Goal: Information Seeking & Learning: Learn about a topic

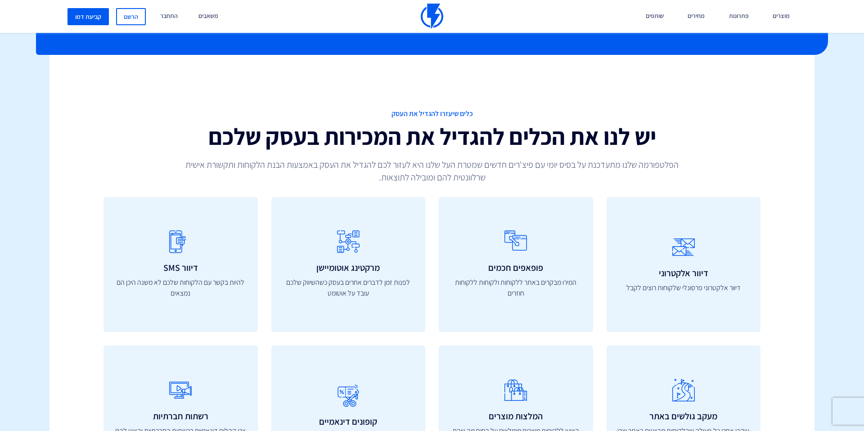
scroll to position [560, 0]
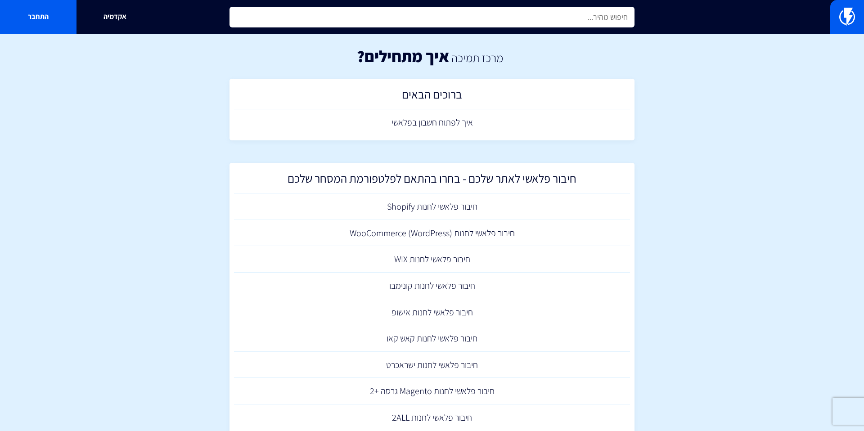
click at [509, 22] on input "text" at bounding box center [431, 17] width 405 height 21
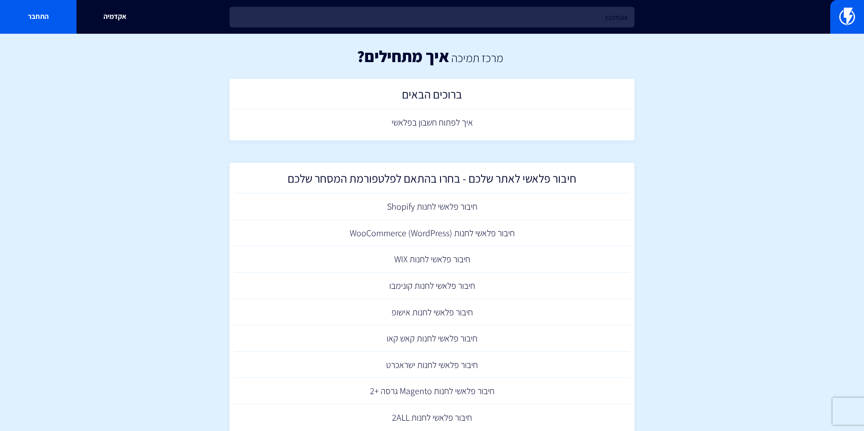
click at [548, 2] on div "comax אקדמיה התחבר" at bounding box center [432, 17] width 864 height 34
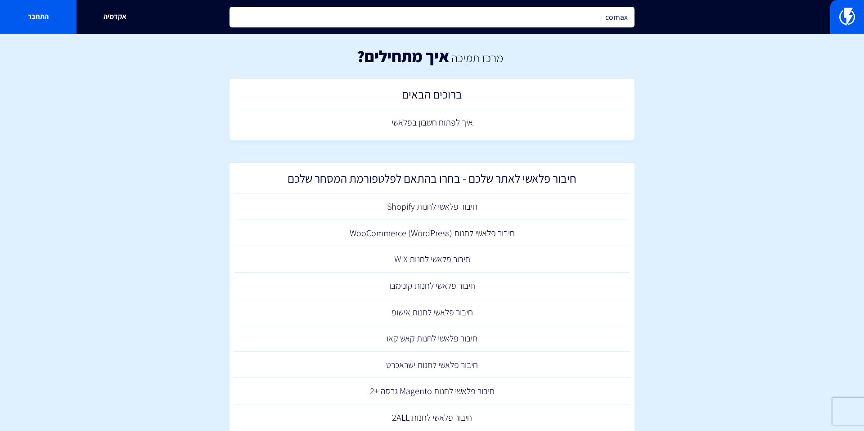
click at [550, 13] on input "comax" at bounding box center [431, 17] width 405 height 21
type input "קומקס"
